Goal: Find specific page/section: Find specific page/section

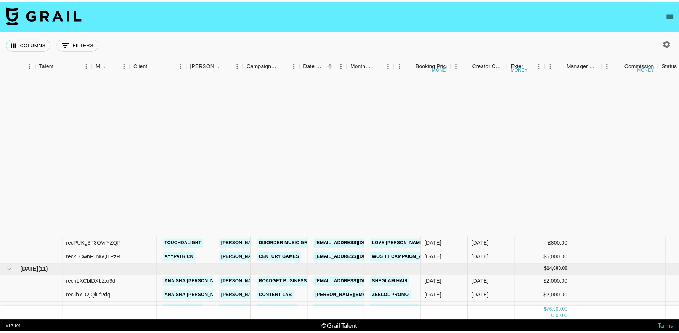
scroll to position [197, 122]
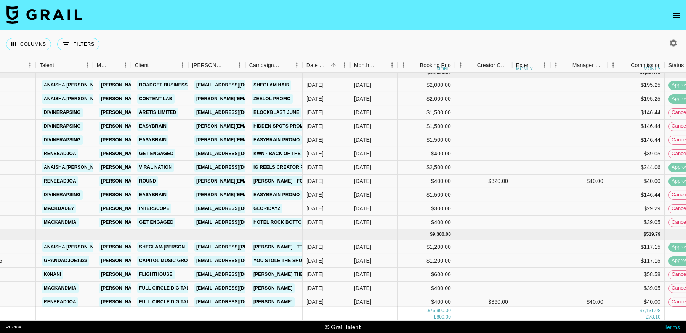
click at [677, 13] on icon "open drawer" at bounding box center [676, 15] width 9 height 9
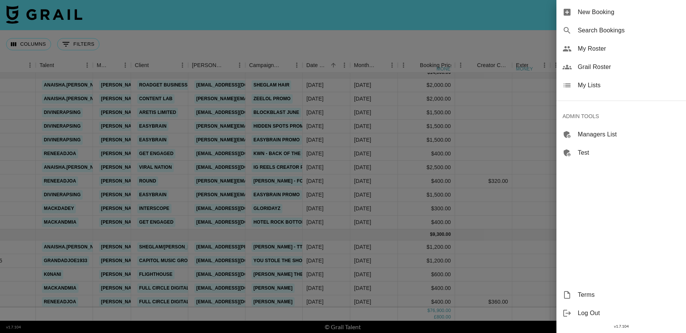
click at [605, 64] on span "Grail Roster" at bounding box center [629, 66] width 102 height 9
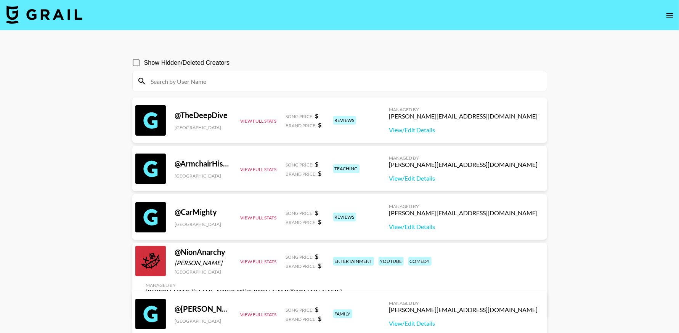
click at [264, 77] on input at bounding box center [344, 81] width 396 height 12
click at [259, 79] on input at bounding box center [344, 81] width 396 height 12
paste input "justinthenickofcrime tristipoopoo"
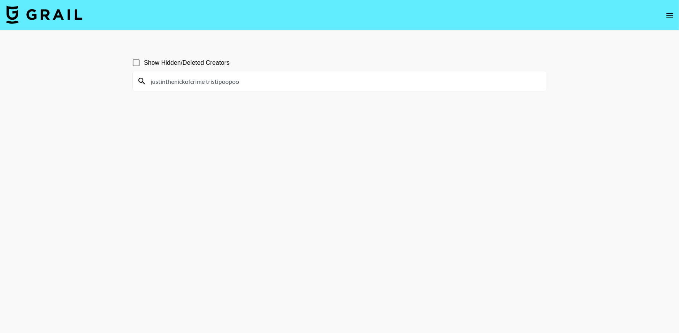
drag, startPoint x: 260, startPoint y: 80, endPoint x: 147, endPoint y: 87, distance: 113.0
click at [153, 87] on input "justinthenickofcrime tristipoopoo" at bounding box center [344, 81] width 396 height 12
click at [247, 81] on input "justinthenickofcrime tristipoopoo" at bounding box center [344, 81] width 396 height 12
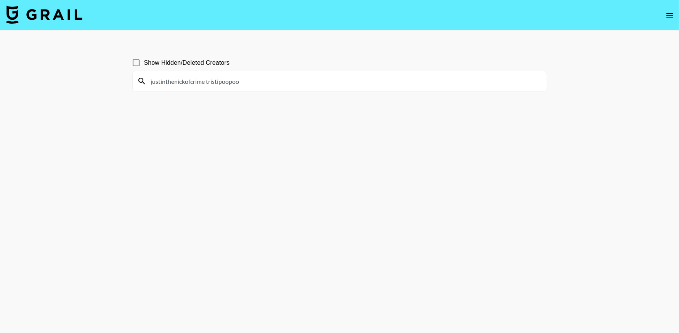
click at [247, 81] on input "justinthenickofcrime tristipoopoo" at bounding box center [344, 81] width 396 height 12
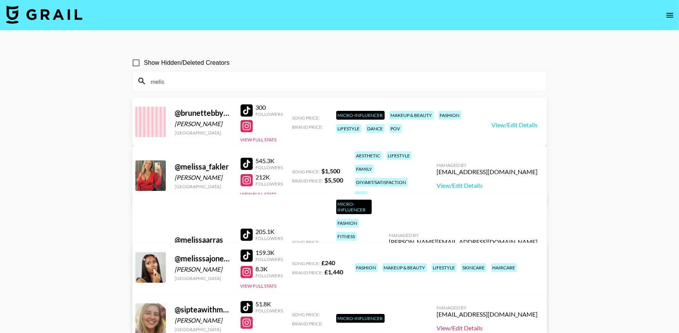
type input "melis"
